Goal: Task Accomplishment & Management: Manage account settings

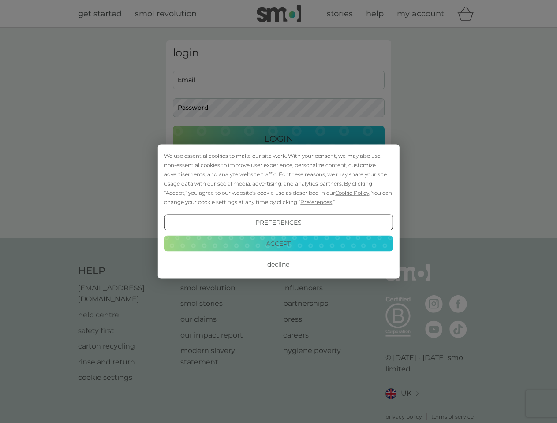
click at [352, 193] on span "Cookie Policy" at bounding box center [352, 193] width 34 height 7
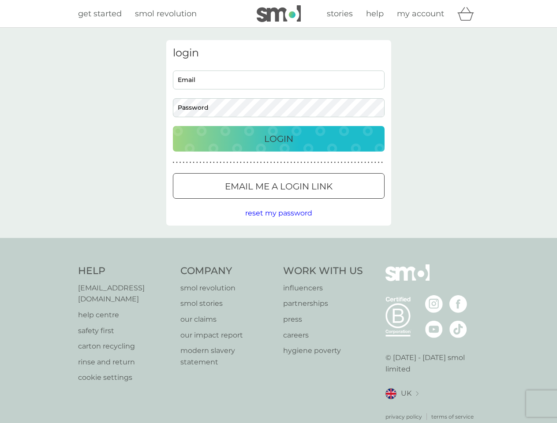
click at [315, 202] on div "login Email Password Login ● ● ● ● ● ● ● ● ● ● ● ● ● ● ● ● ● ● ● ● ● ● ● ● ● ● …" at bounding box center [278, 133] width 225 height 186
click at [278, 223] on div "login Email Password Login ● ● ● ● ● ● ● ● ● ● ● ● ● ● ● ● ● ● ● ● ● ● ● ● ● ● …" at bounding box center [278, 133] width 225 height 186
click at [278, 264] on div "Help [EMAIL_ADDRESS][DOMAIN_NAME] help centre safety first carton recycling rin…" at bounding box center [278, 342] width 401 height 156
click at [278, 243] on div "Help [EMAIL_ADDRESS][DOMAIN_NAME] help centre safety first carton recycling rin…" at bounding box center [278, 342] width 557 height 209
